Goal: Transaction & Acquisition: Purchase product/service

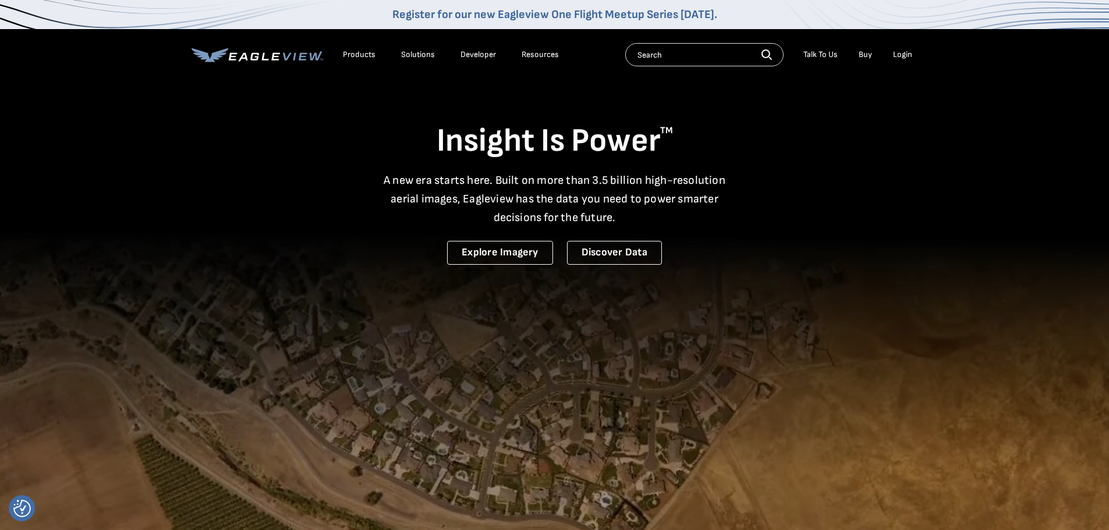
click at [901, 54] on div "Login" at bounding box center [902, 54] width 19 height 10
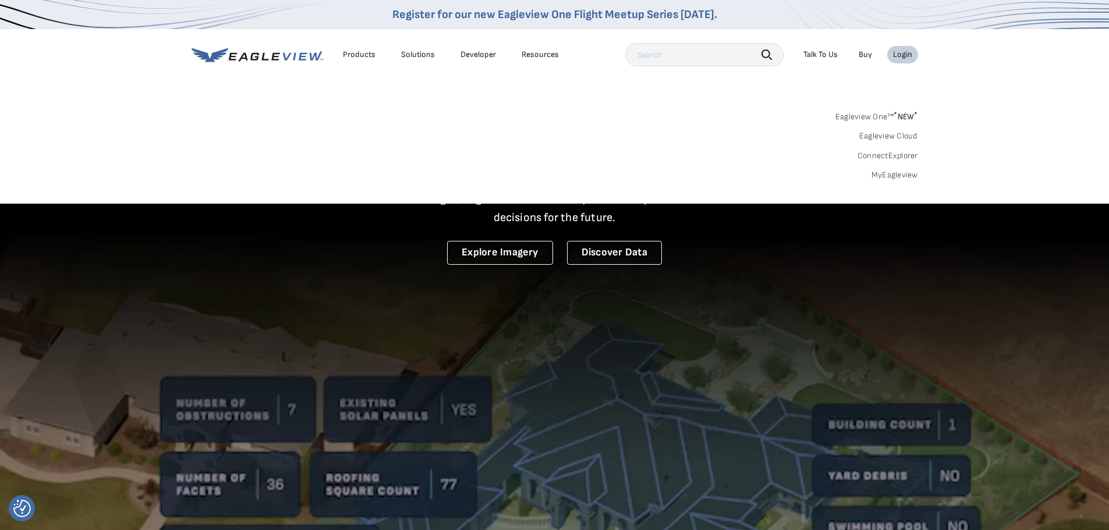
click at [894, 173] on link "MyEagleview" at bounding box center [895, 175] width 47 height 10
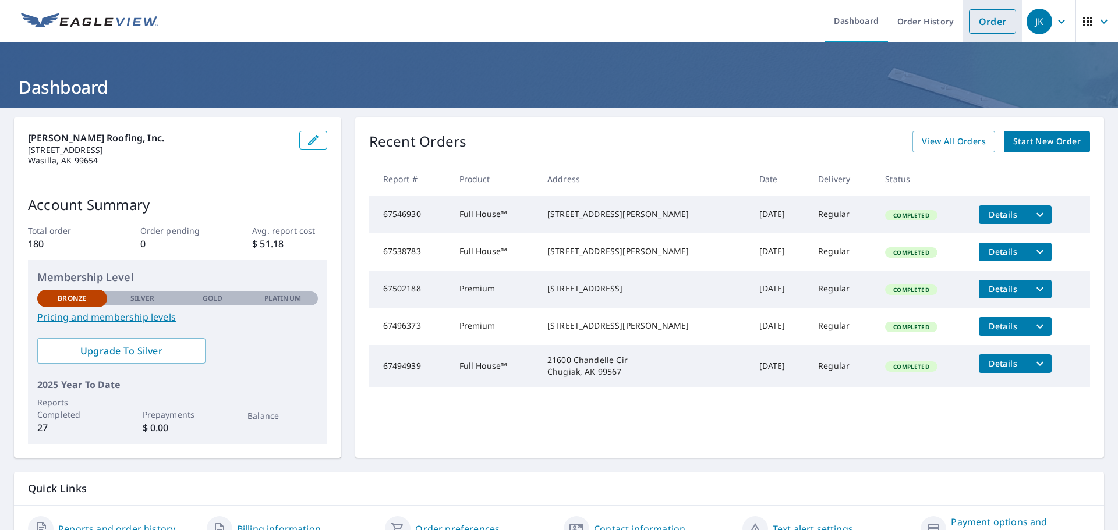
click at [990, 22] on link "Order" at bounding box center [992, 21] width 47 height 24
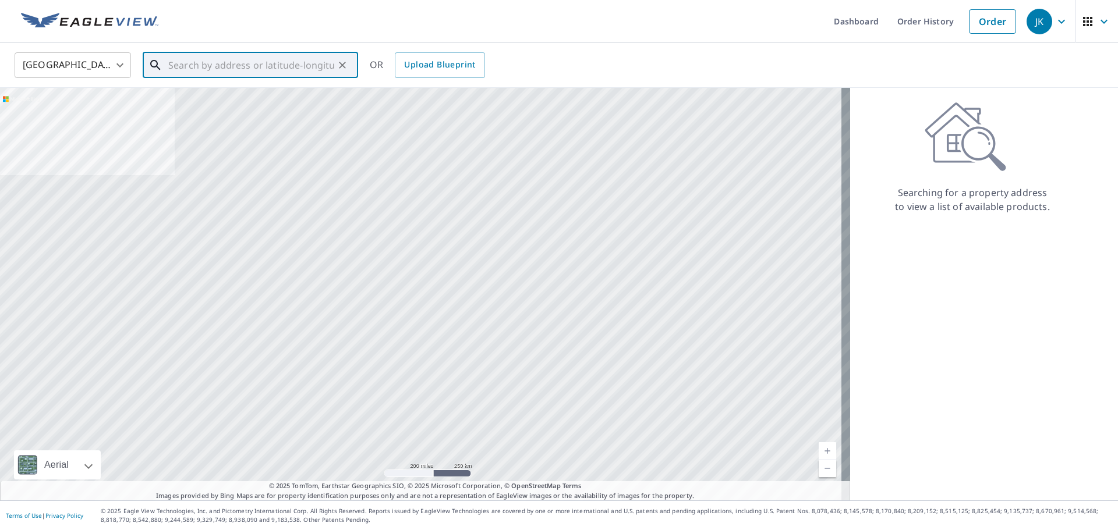
click at [172, 62] on input "text" at bounding box center [251, 65] width 166 height 33
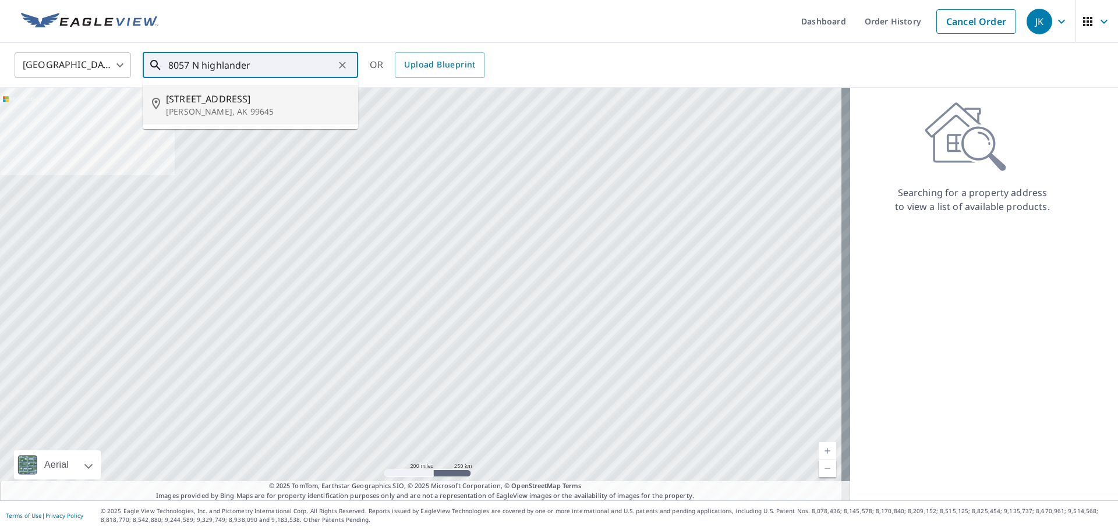
click at [274, 101] on span "8057 N Highlander Loop" at bounding box center [257, 99] width 183 height 14
type input "8057 N Highlander Loop Palmer, AK 99645"
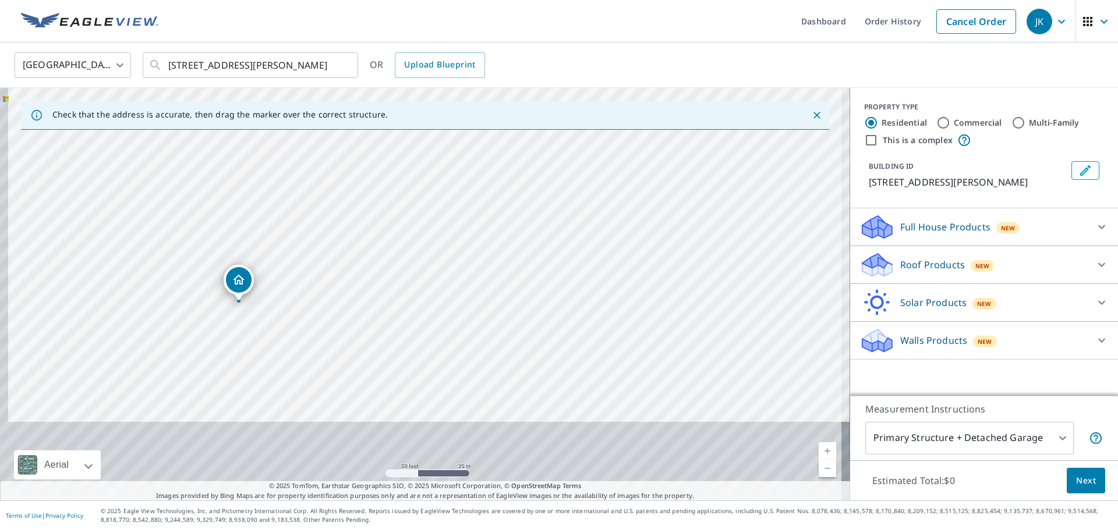
drag, startPoint x: 327, startPoint y: 266, endPoint x: 342, endPoint y: 128, distance: 138.9
click at [342, 128] on div "Check that the address is accurate, then drag the marker over the correct struc…" at bounding box center [425, 294] width 850 height 413
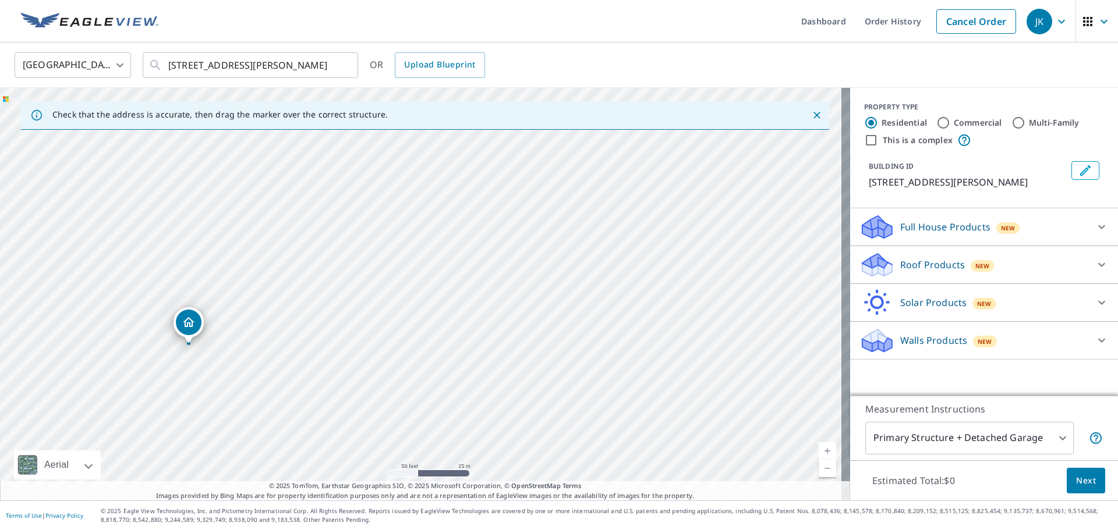
click at [254, 176] on div "8057 N Highlander Loop Palmer, AK 99645" at bounding box center [425, 294] width 850 height 413
drag, startPoint x: 243, startPoint y: 291, endPoint x: 267, endPoint y: 204, distance: 90.0
click at [267, 204] on div "8057 N Highlander Loop Palmer, AK 99645" at bounding box center [425, 294] width 850 height 413
click at [212, 299] on div "8057 N Highlander Loop Palmer, AK 99645" at bounding box center [425, 294] width 850 height 413
click at [1095, 225] on icon at bounding box center [1102, 227] width 14 height 14
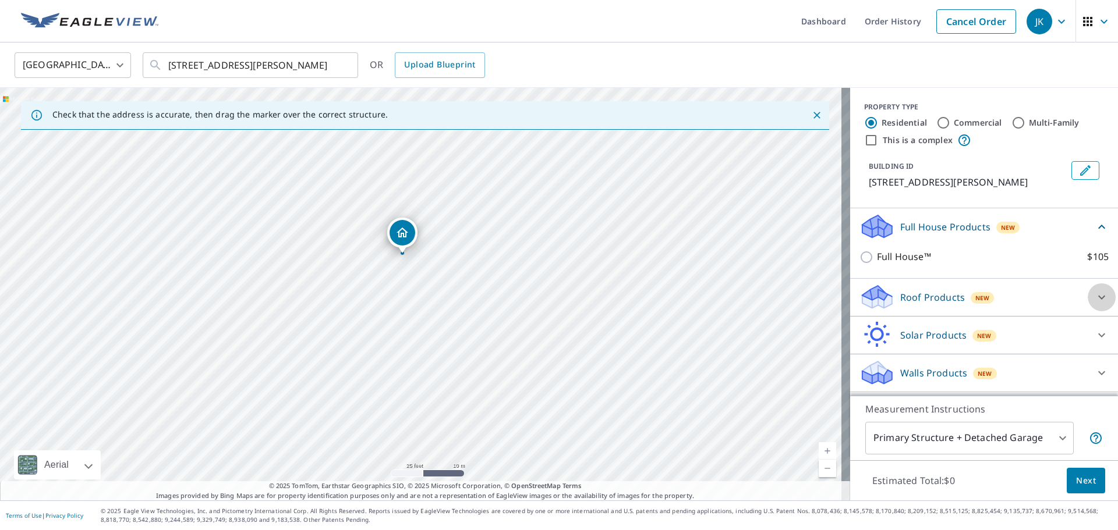
click at [1096, 300] on icon at bounding box center [1102, 298] width 14 height 14
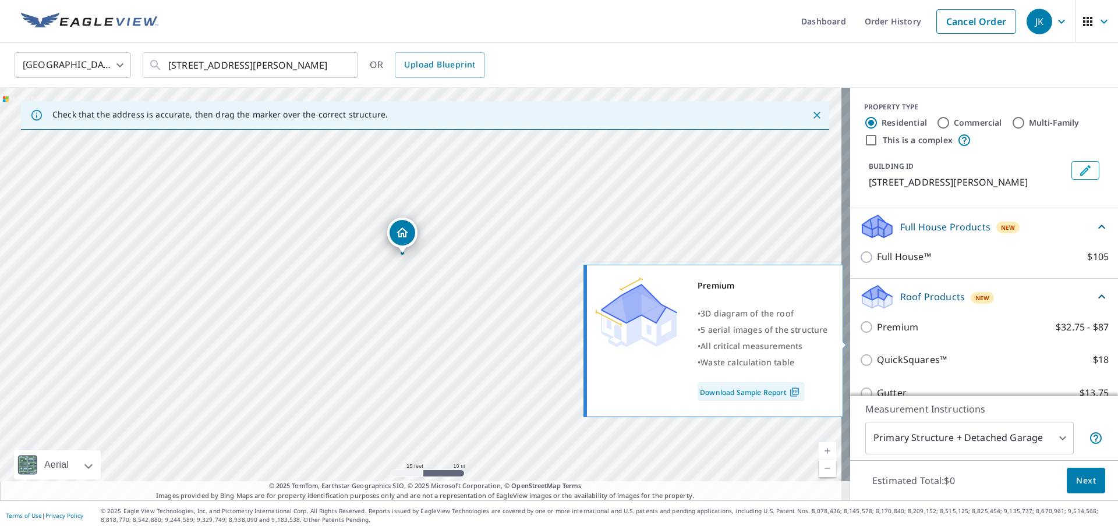
click at [859, 334] on input "Premium $32.75 - $87" at bounding box center [867, 327] width 17 height 14
checkbox input "true"
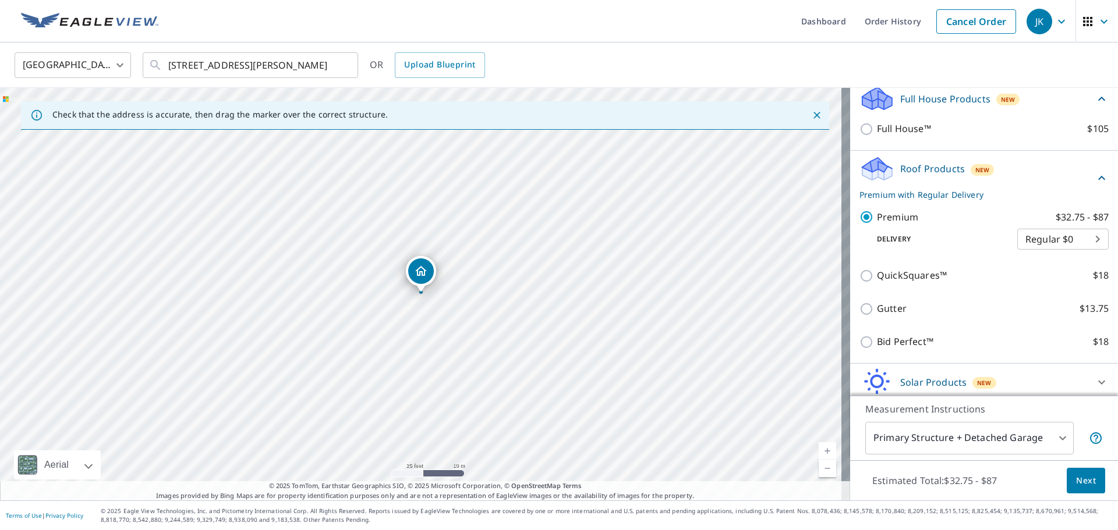
scroll to position [175, 0]
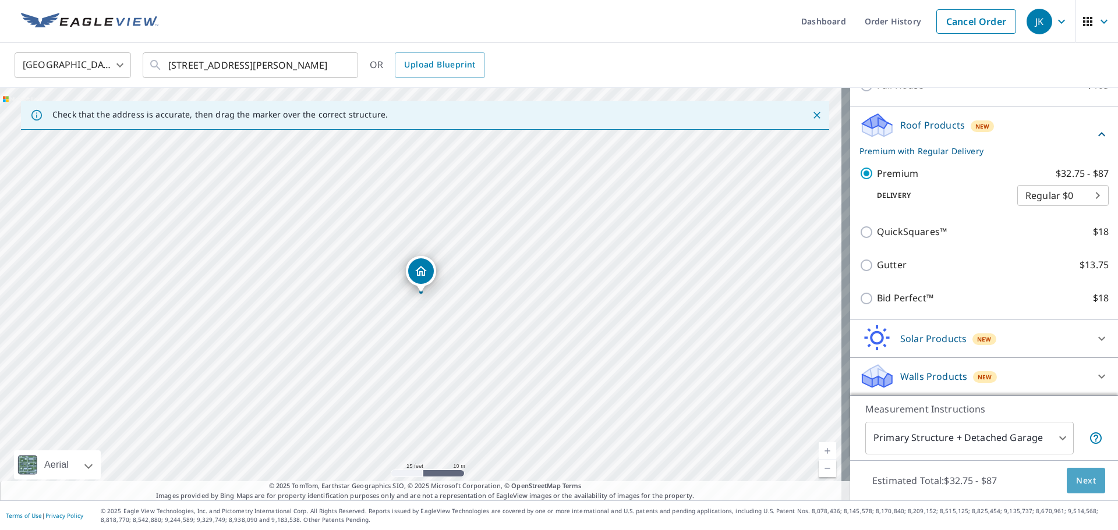
click at [1076, 478] on span "Next" at bounding box center [1086, 481] width 20 height 15
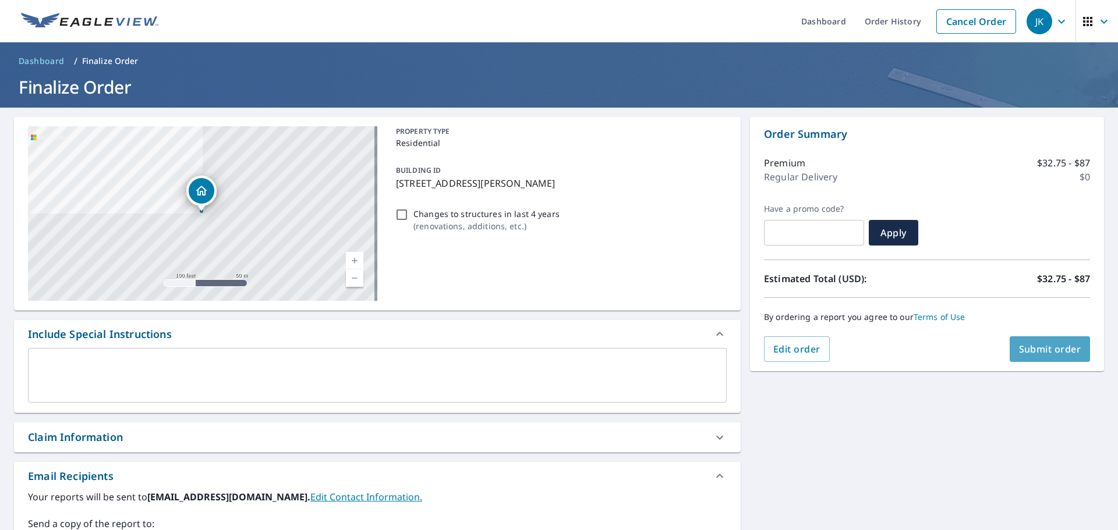
click at [1054, 349] on span "Submit order" at bounding box center [1050, 349] width 62 height 13
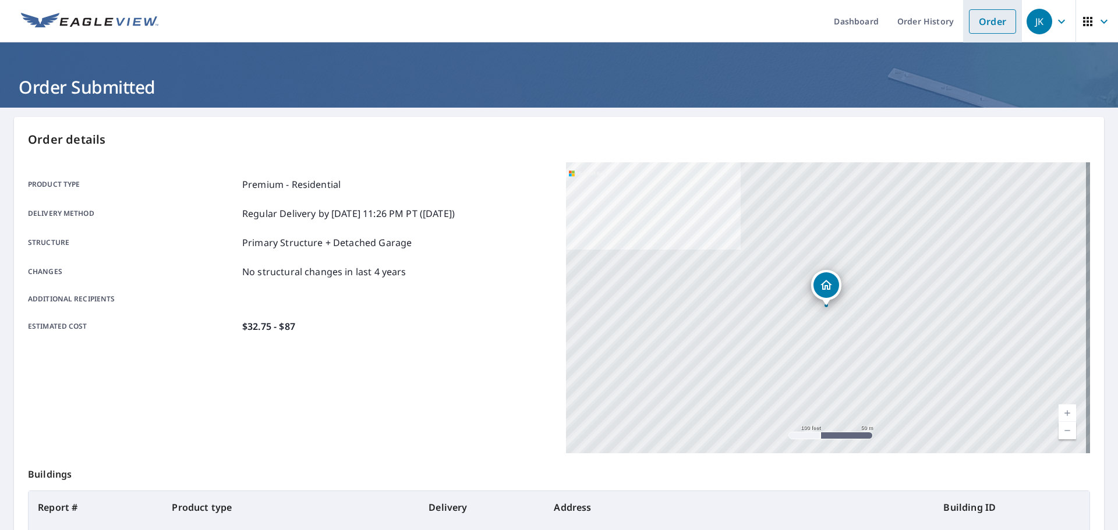
click at [996, 27] on link "Order" at bounding box center [992, 21] width 47 height 24
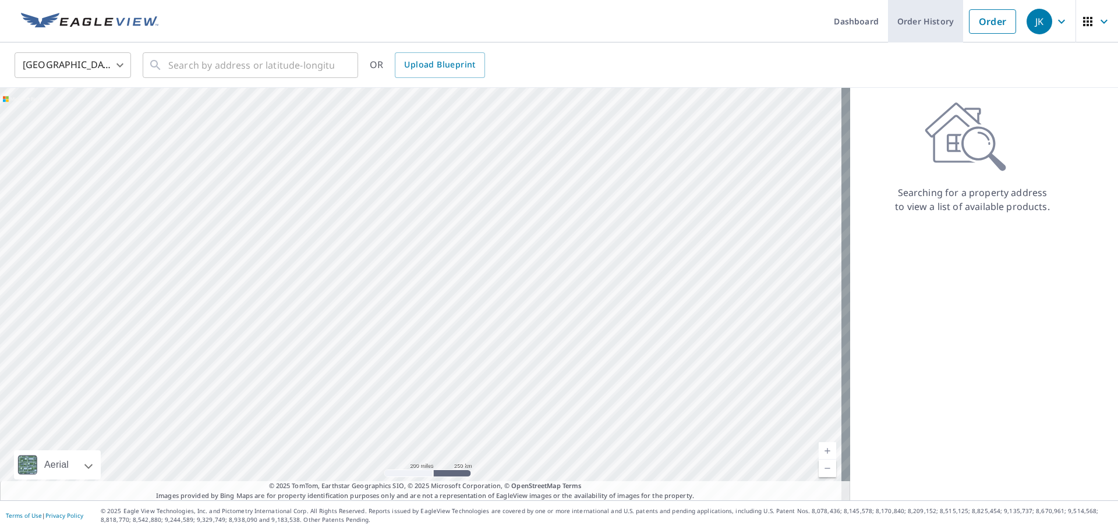
click at [921, 24] on link "Order History" at bounding box center [925, 21] width 75 height 43
